Goal: Navigation & Orientation: Understand site structure

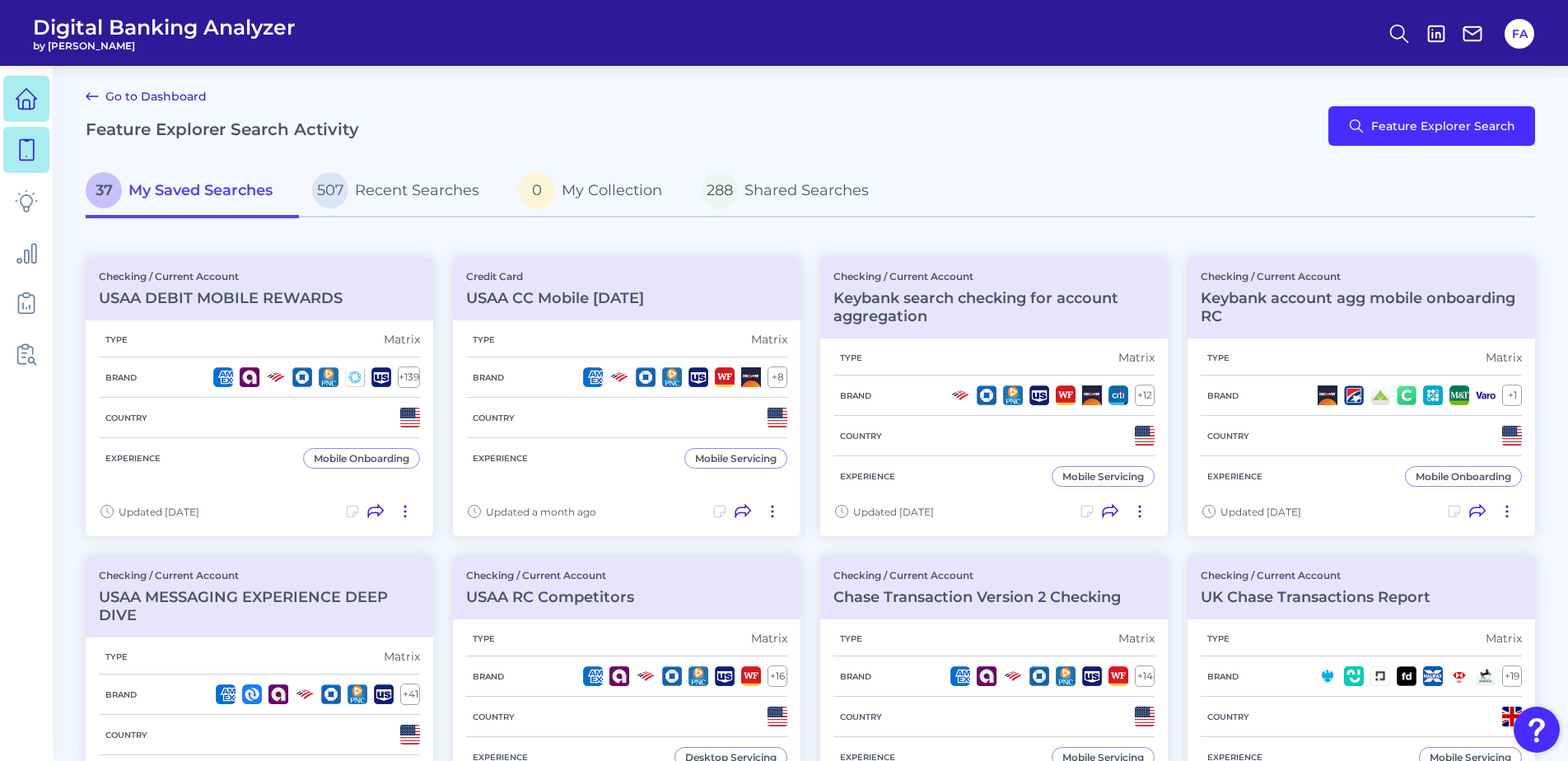
click at [13, 116] on link at bounding box center [26, 98] width 46 height 46
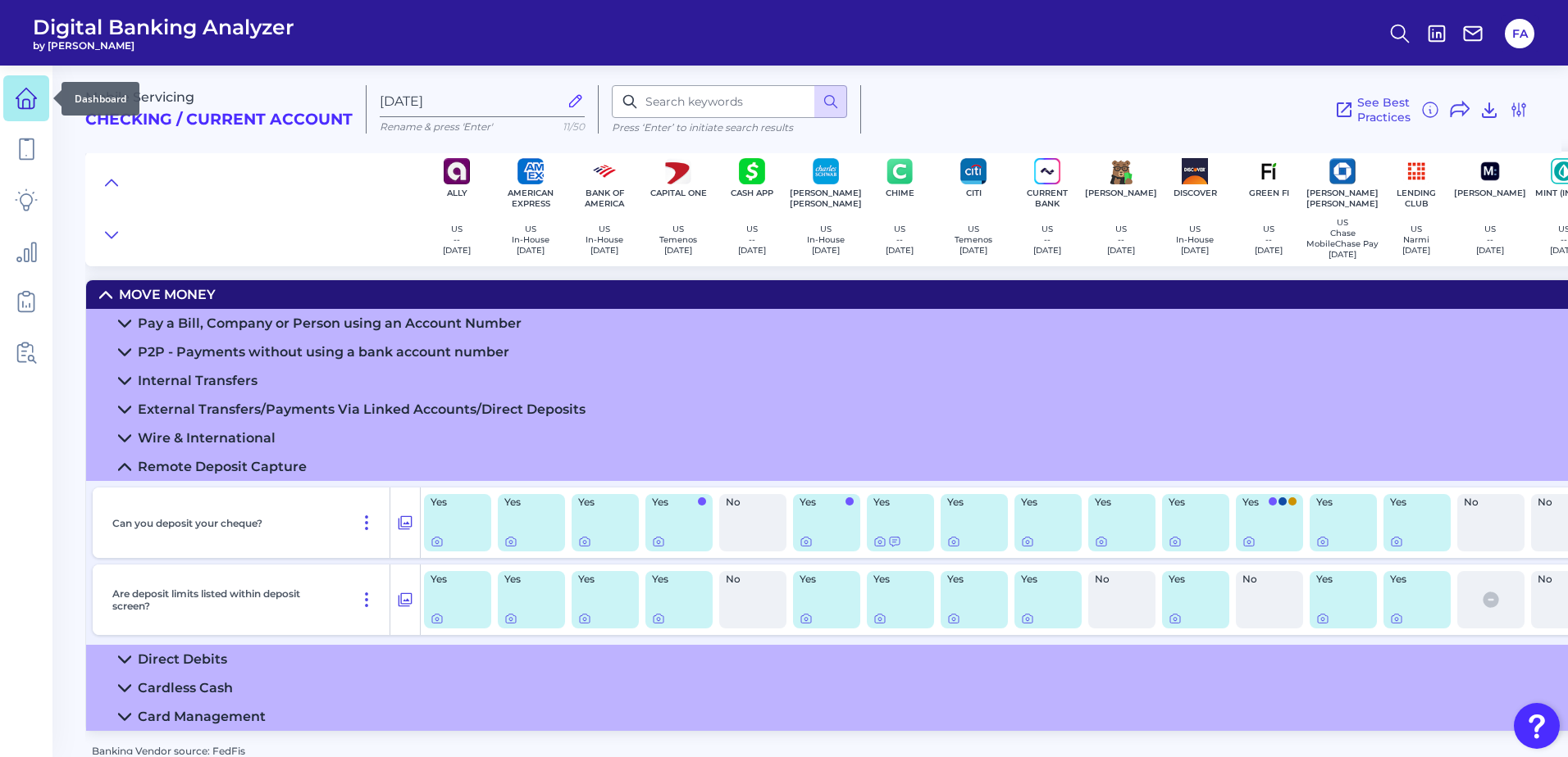
drag, startPoint x: 0, startPoint y: 0, endPoint x: 9, endPoint y: 90, distance: 90.4
click at [9, 90] on link at bounding box center [26, 98] width 46 height 45
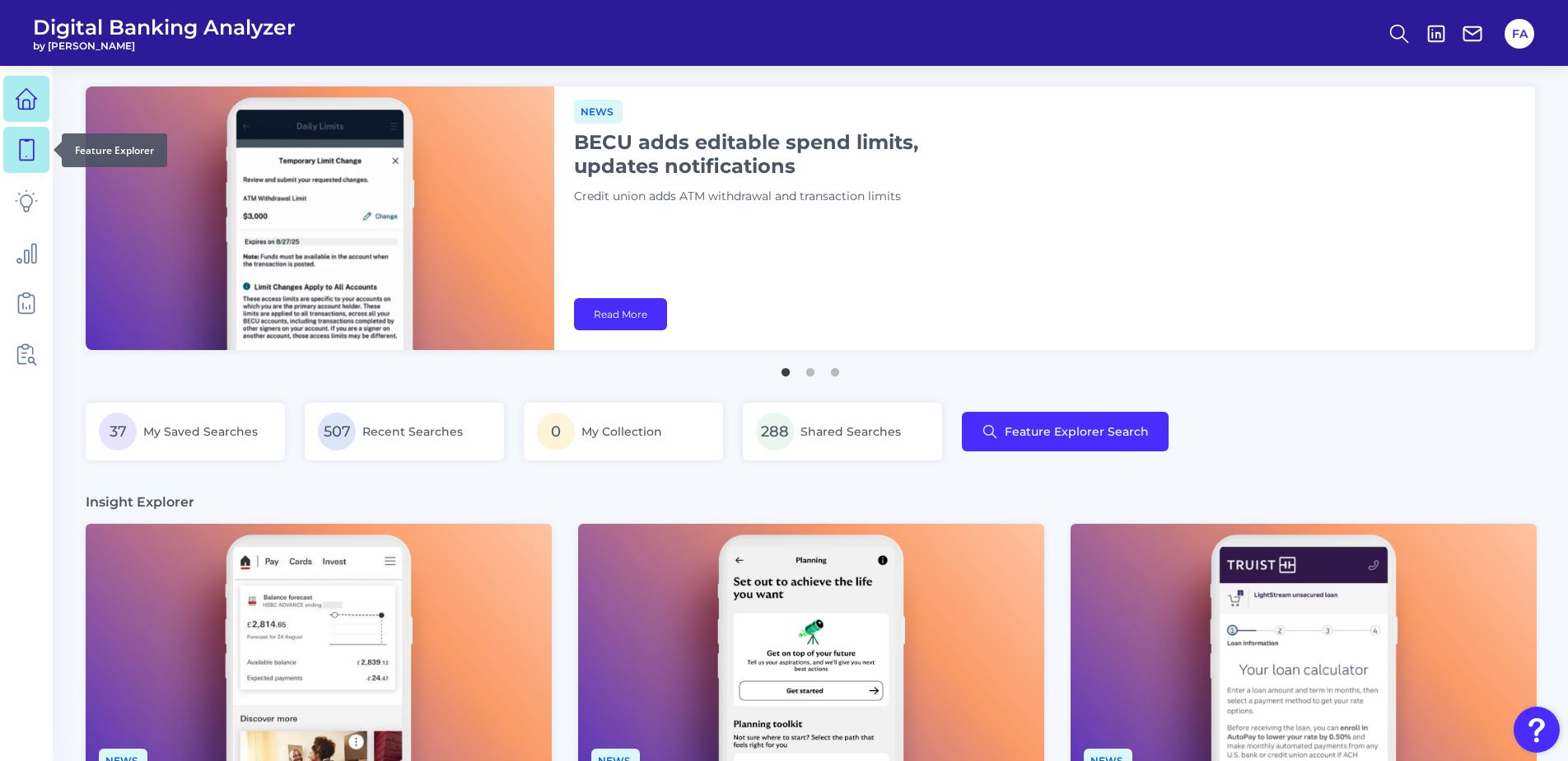
click at [38, 152] on link at bounding box center [26, 149] width 46 height 46
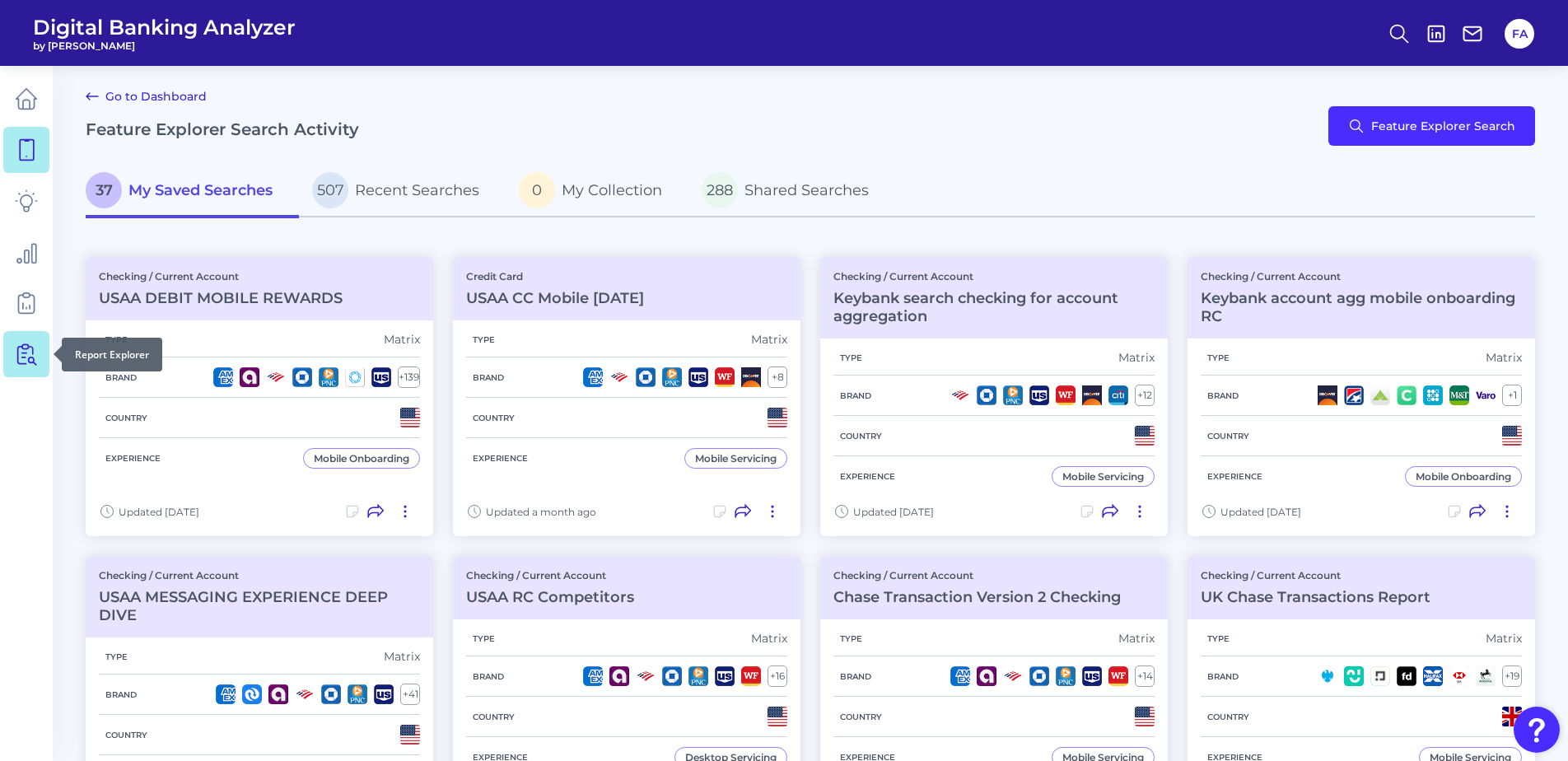
click at [18, 374] on link at bounding box center [26, 354] width 46 height 46
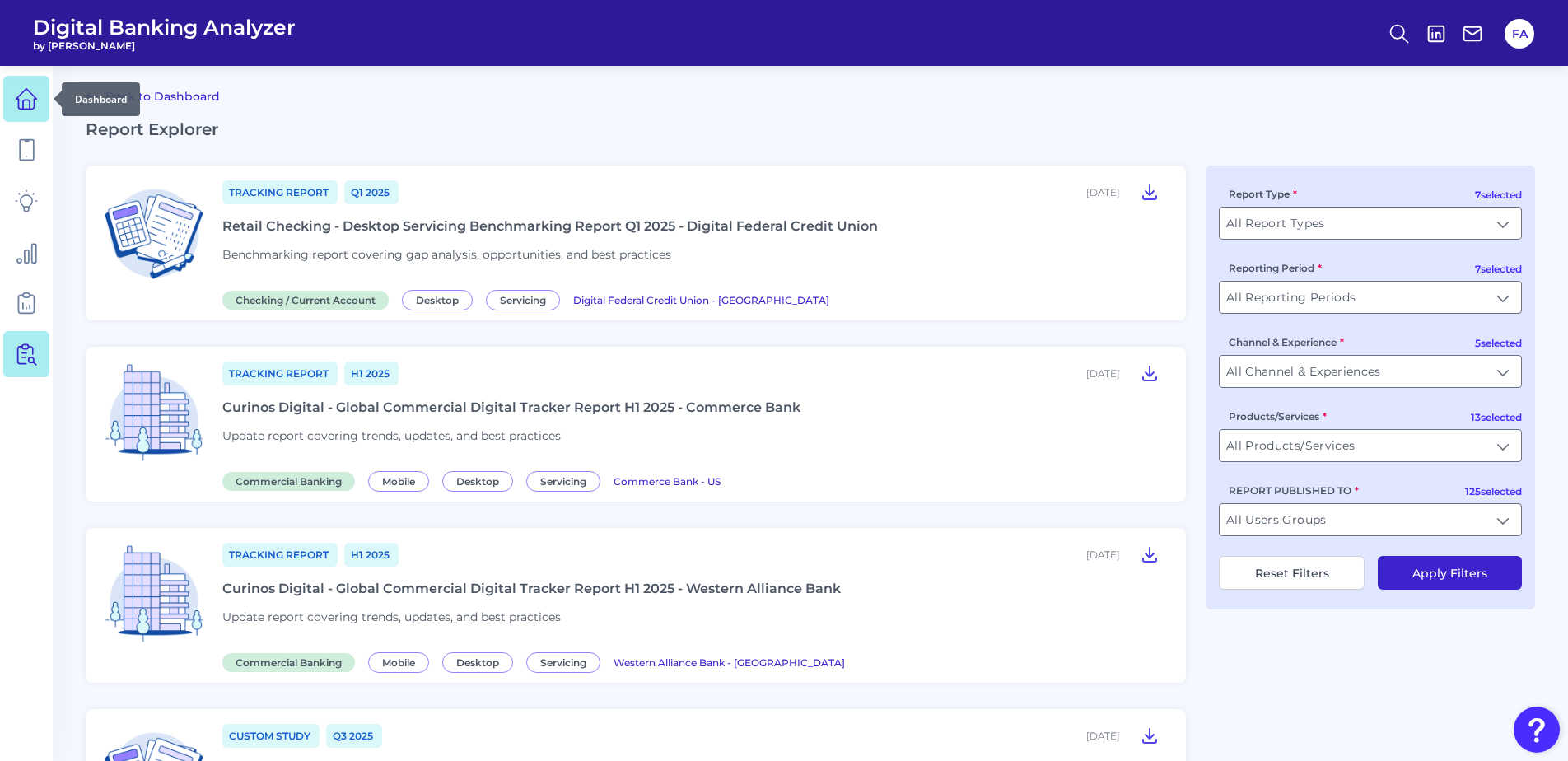
click at [26, 112] on link at bounding box center [26, 98] width 46 height 46
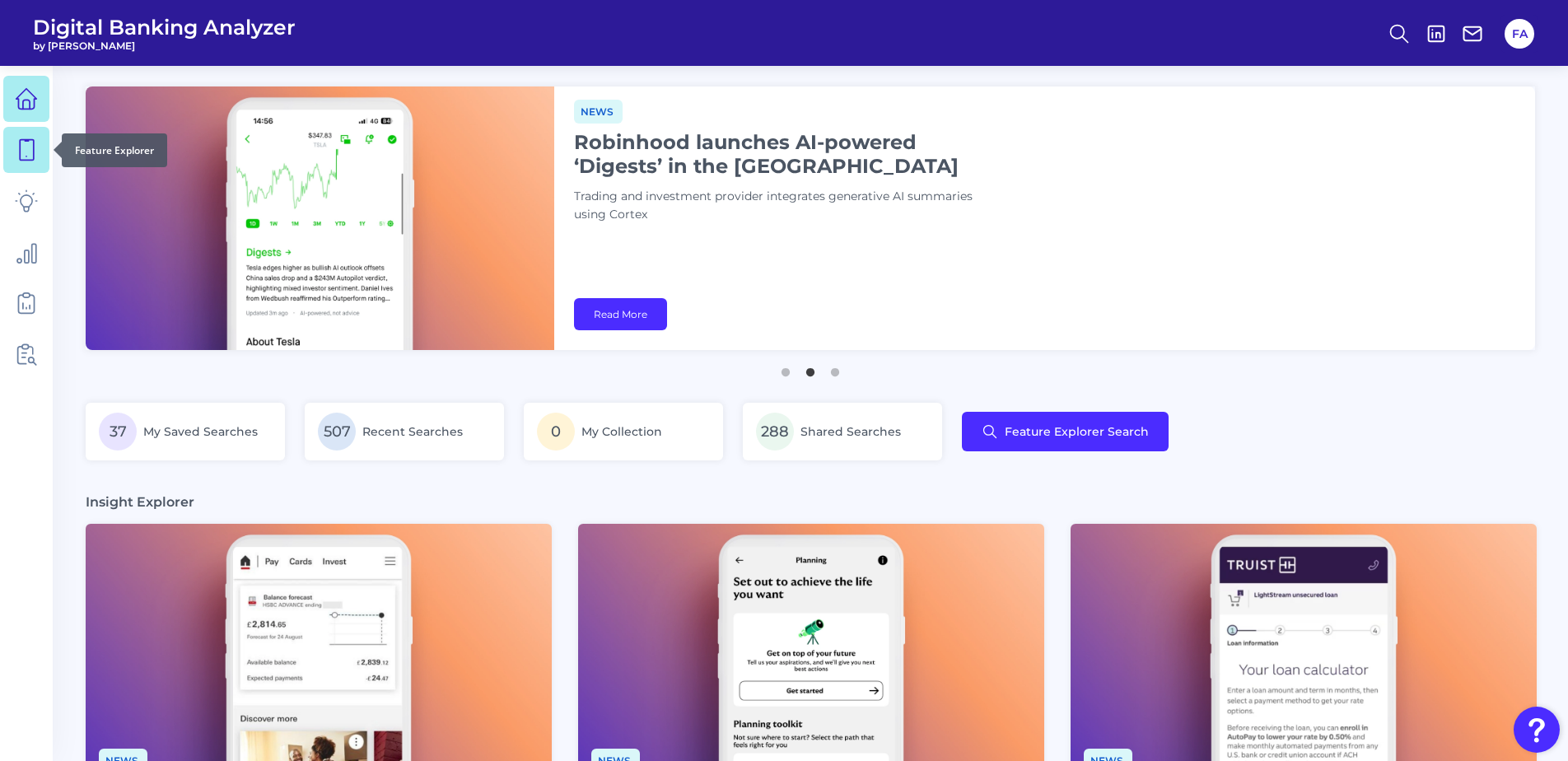
click at [27, 153] on icon at bounding box center [26, 149] width 23 height 23
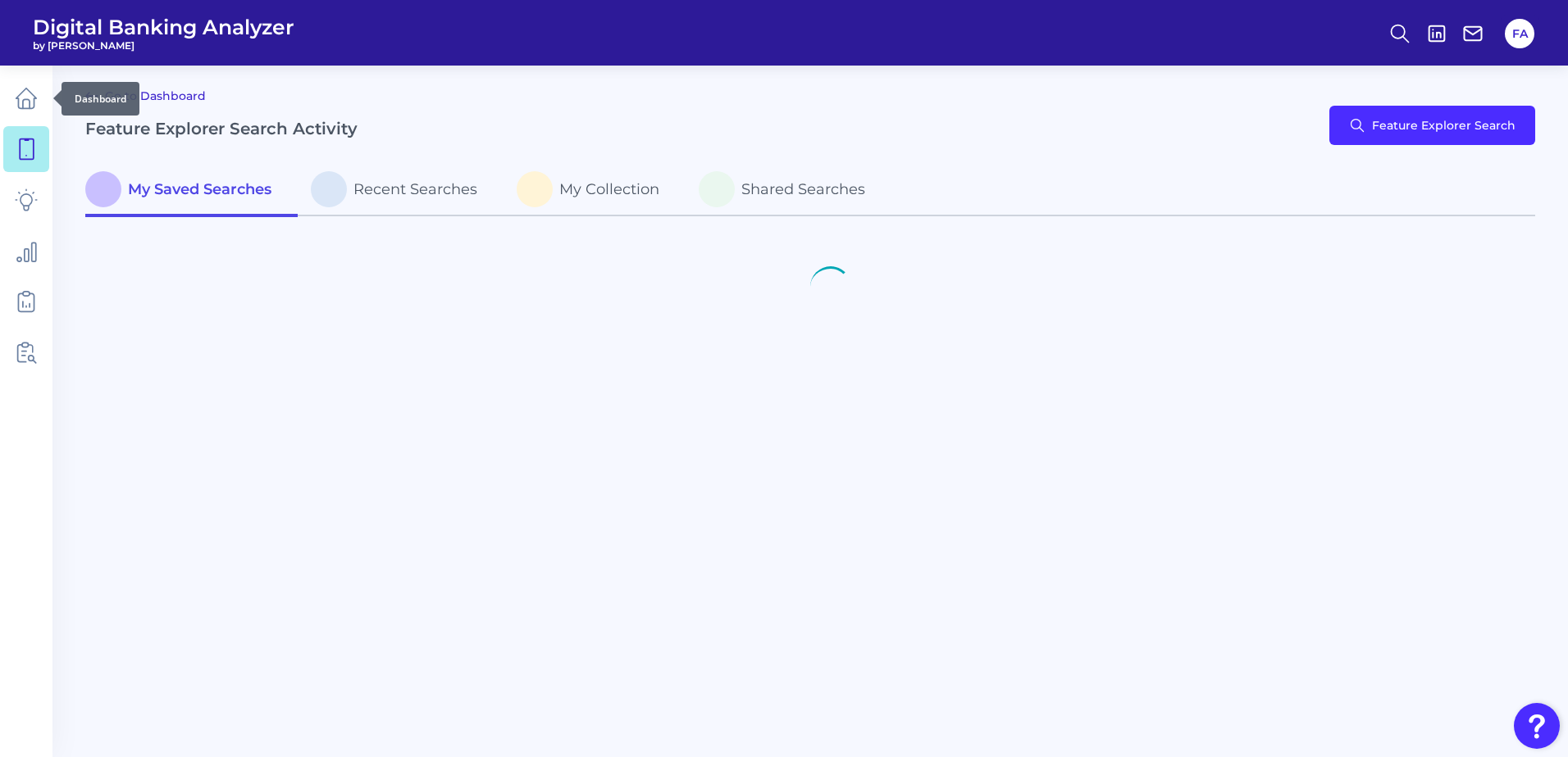
click at [18, 113] on link at bounding box center [26, 98] width 46 height 45
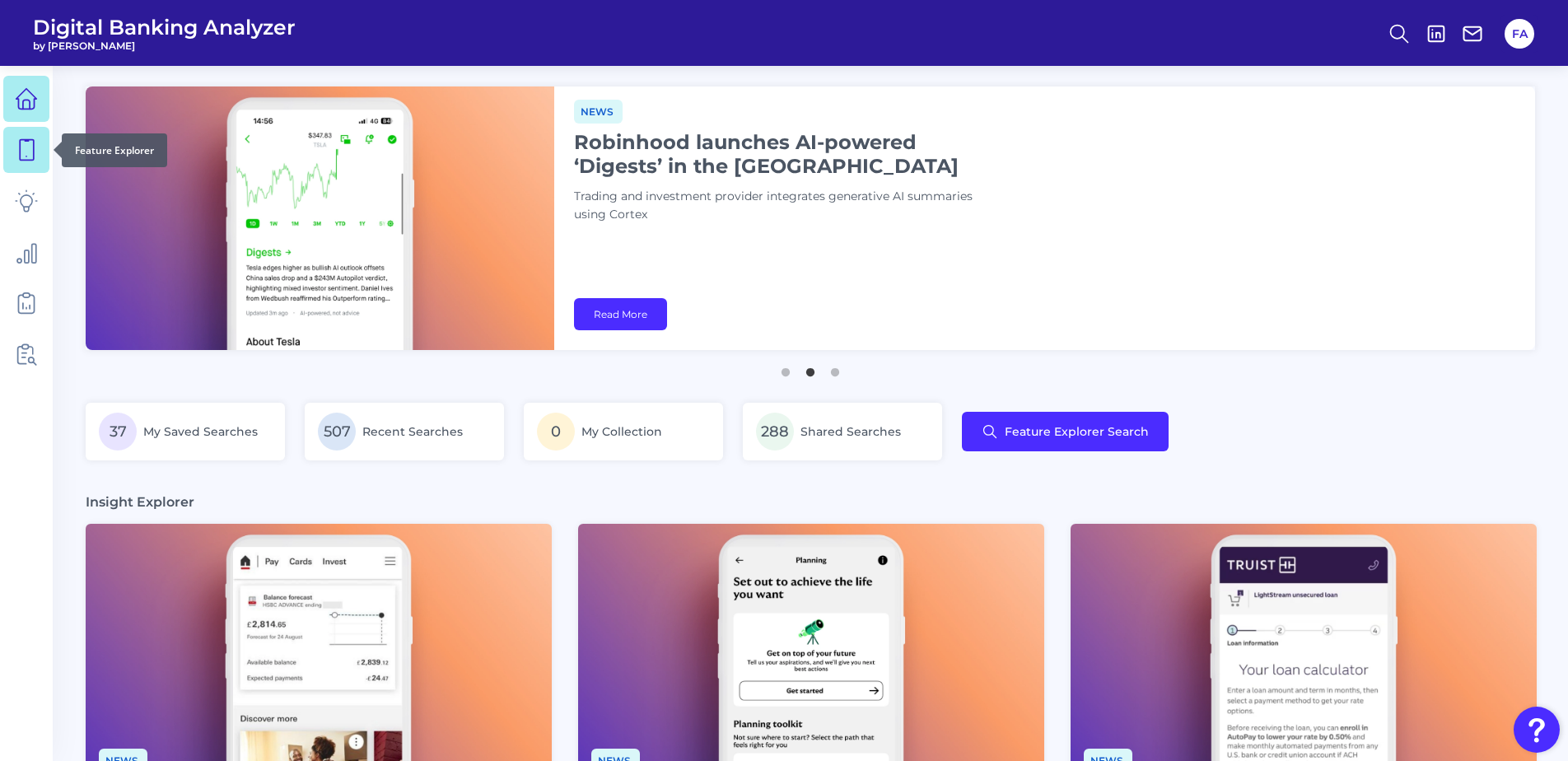
drag, startPoint x: 0, startPoint y: 0, endPoint x: 46, endPoint y: 161, distance: 167.4
click at [46, 161] on link at bounding box center [26, 149] width 46 height 46
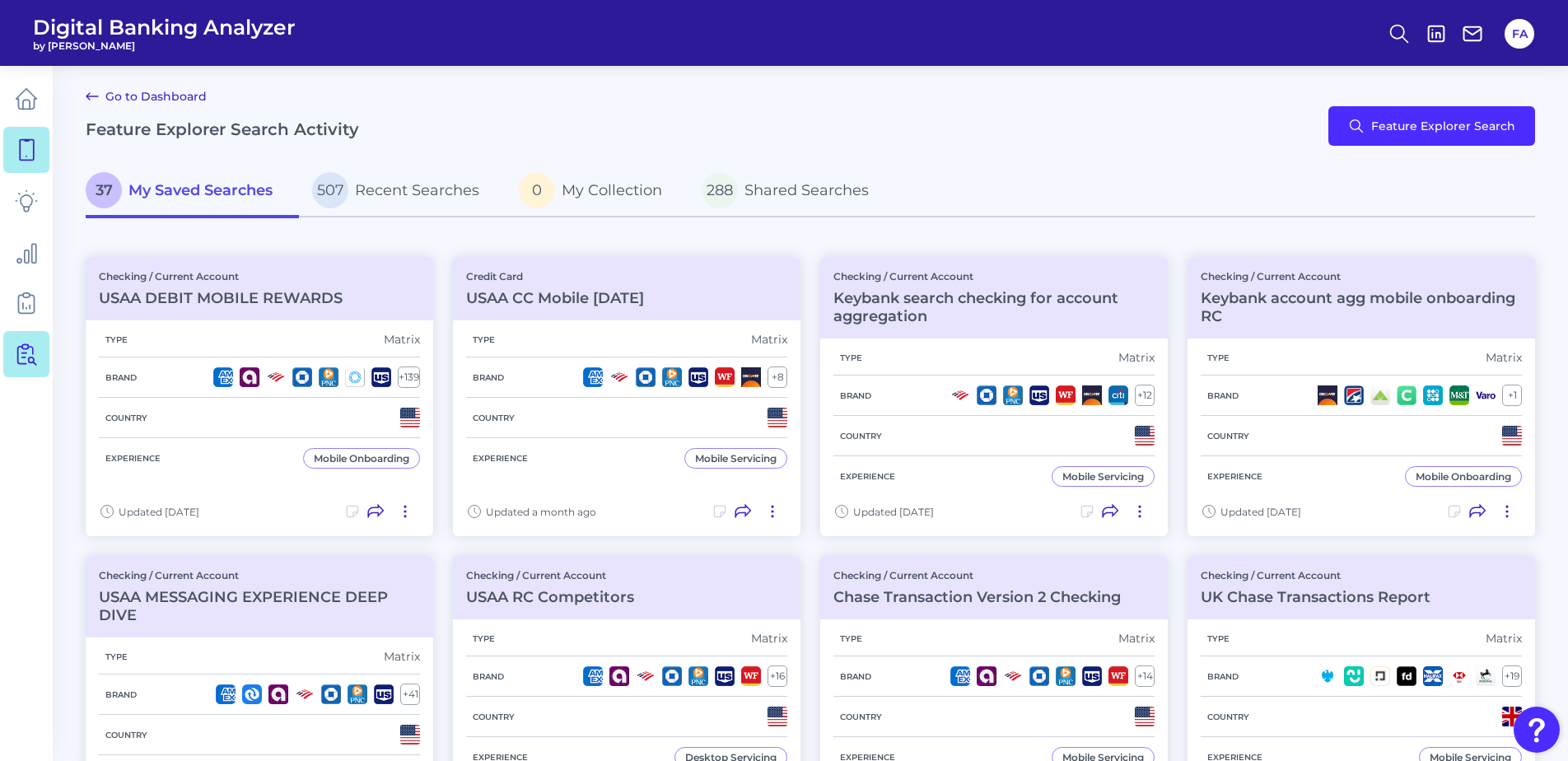
click at [29, 362] on icon at bounding box center [29, 355] width 14 height 21
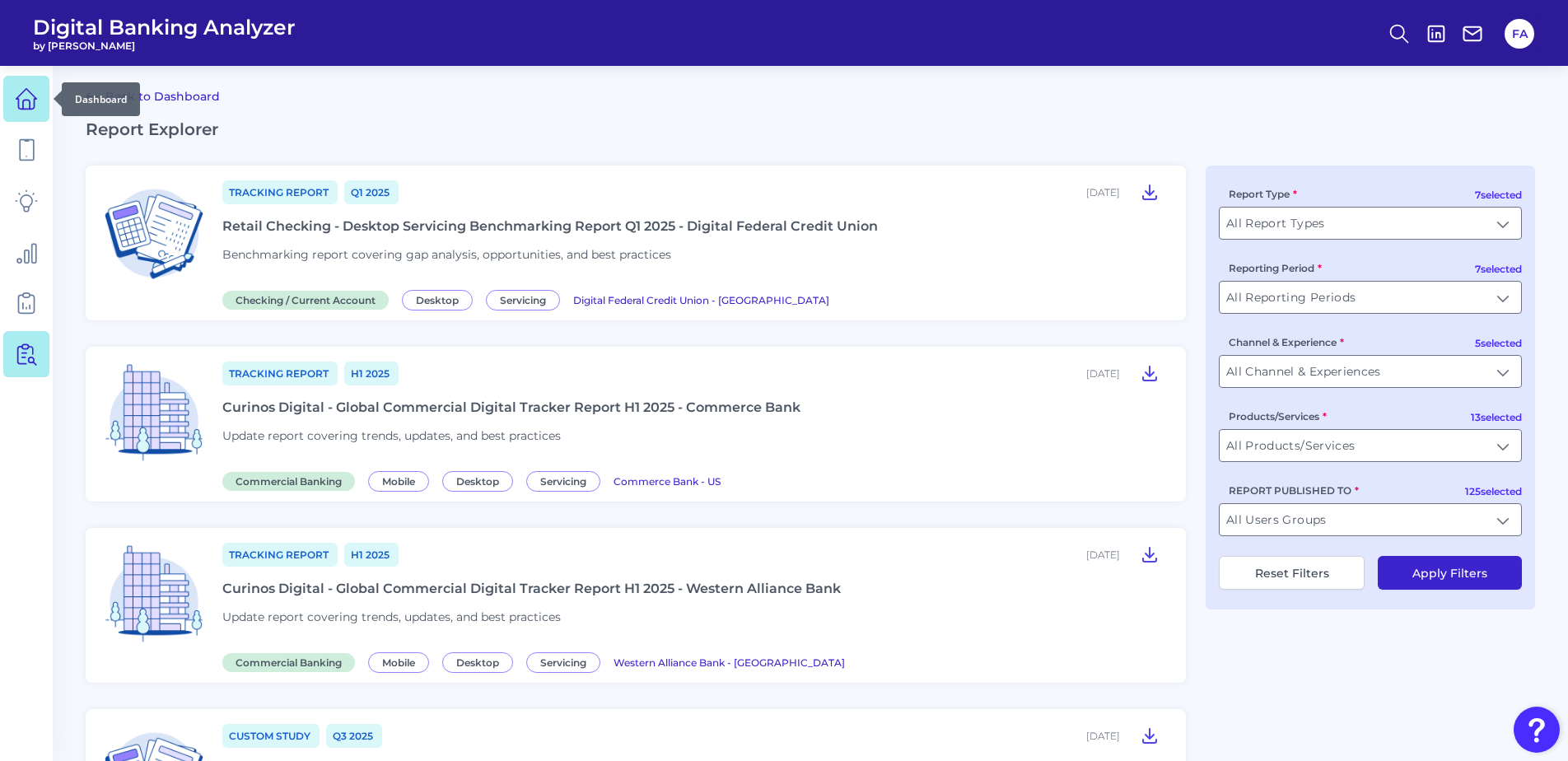
click at [28, 106] on icon at bounding box center [26, 98] width 23 height 23
